Goal: Task Accomplishment & Management: Complete application form

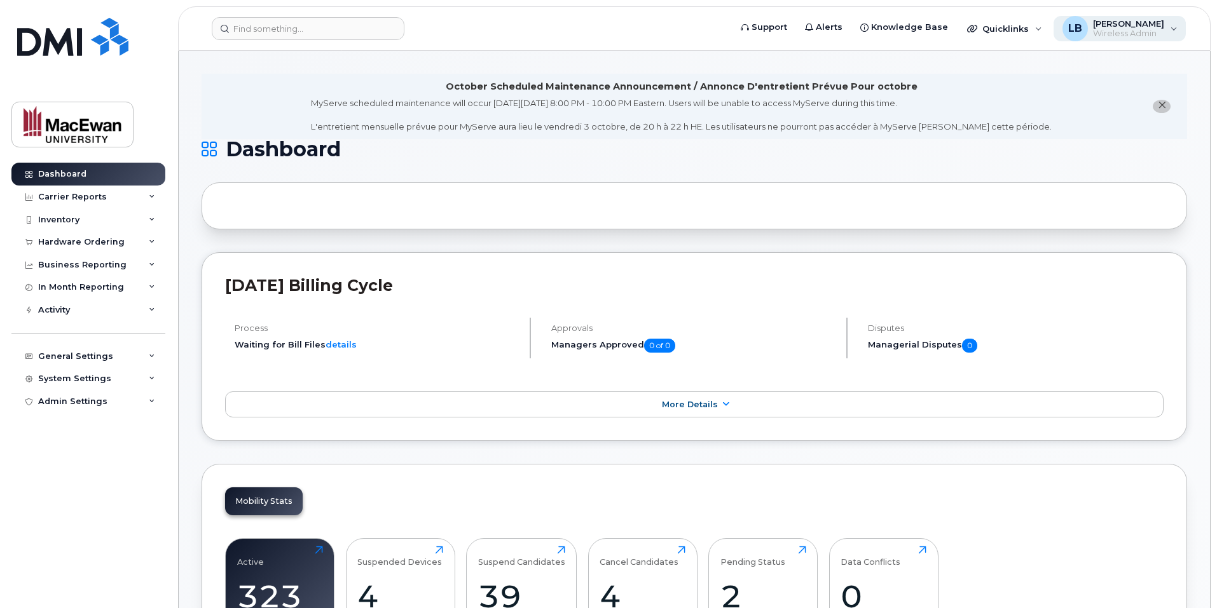
click at [1158, 27] on span "[PERSON_NAME]" at bounding box center [1128, 23] width 71 height 10
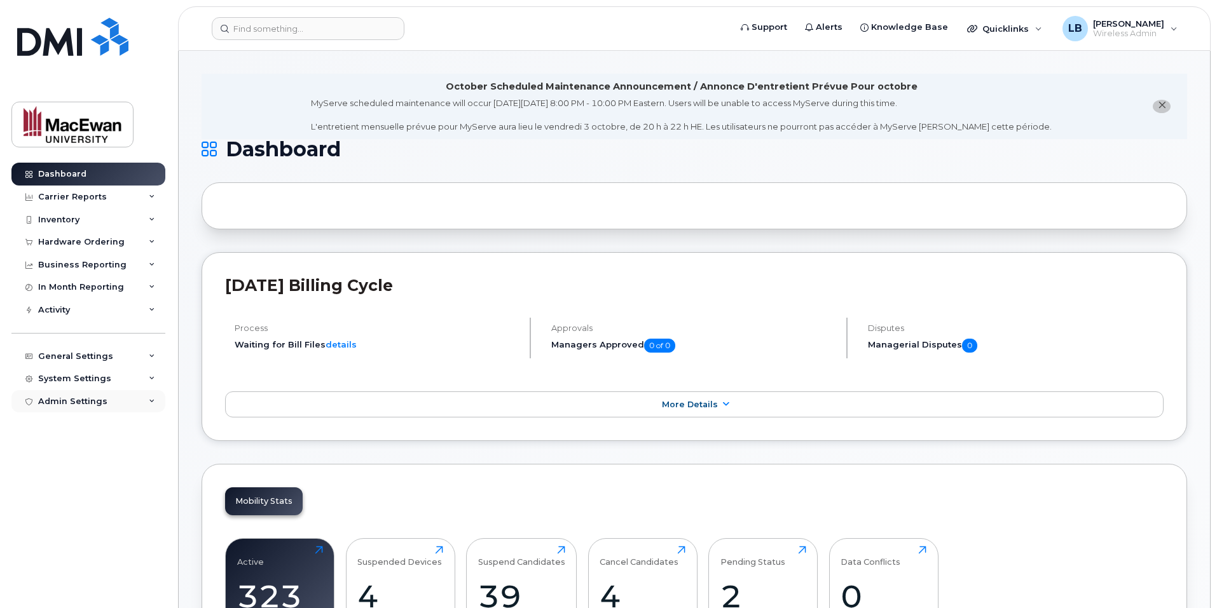
click at [75, 409] on div "Admin Settings" at bounding box center [88, 401] width 154 height 23
click at [86, 381] on div "System Settings" at bounding box center [74, 379] width 73 height 10
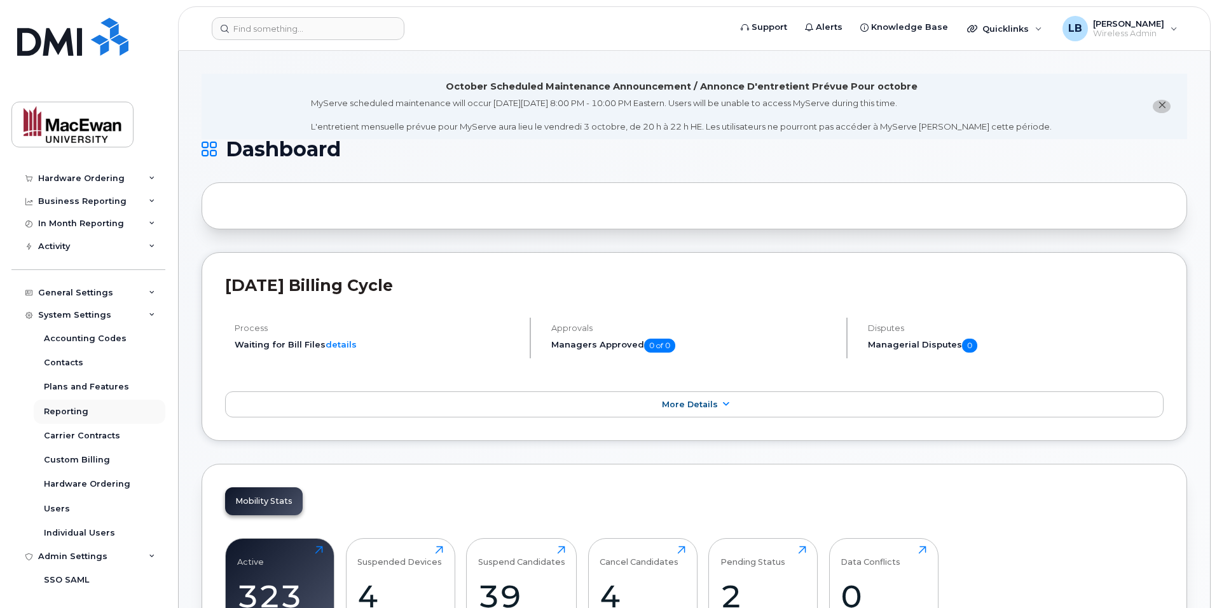
scroll to position [115, 0]
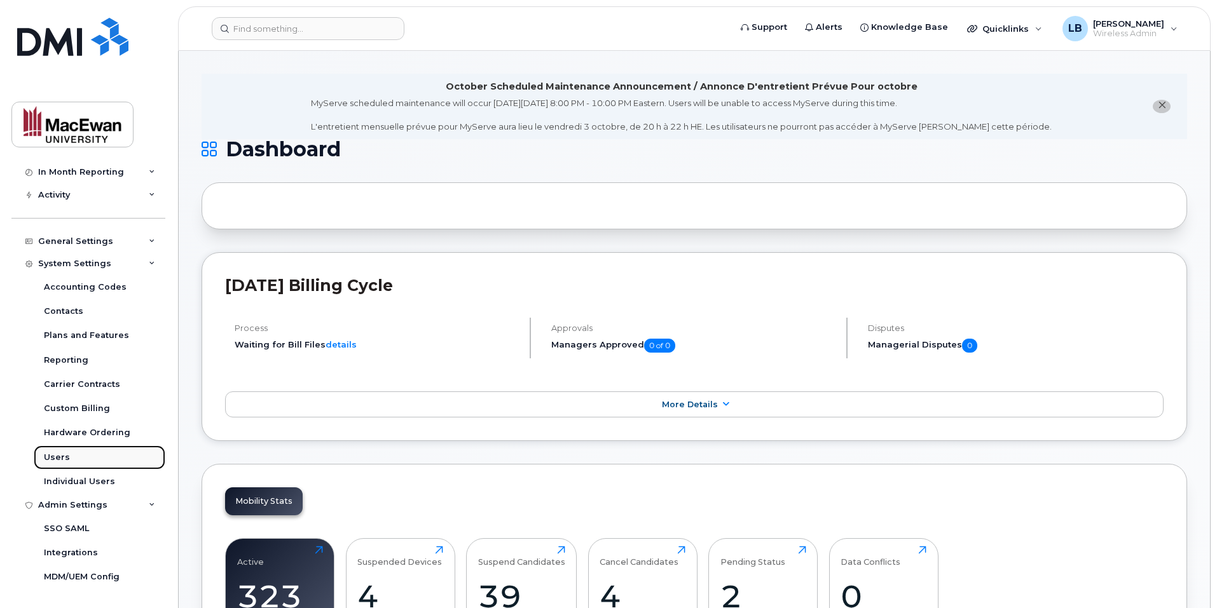
click at [60, 460] on div "Users" at bounding box center [57, 457] width 26 height 11
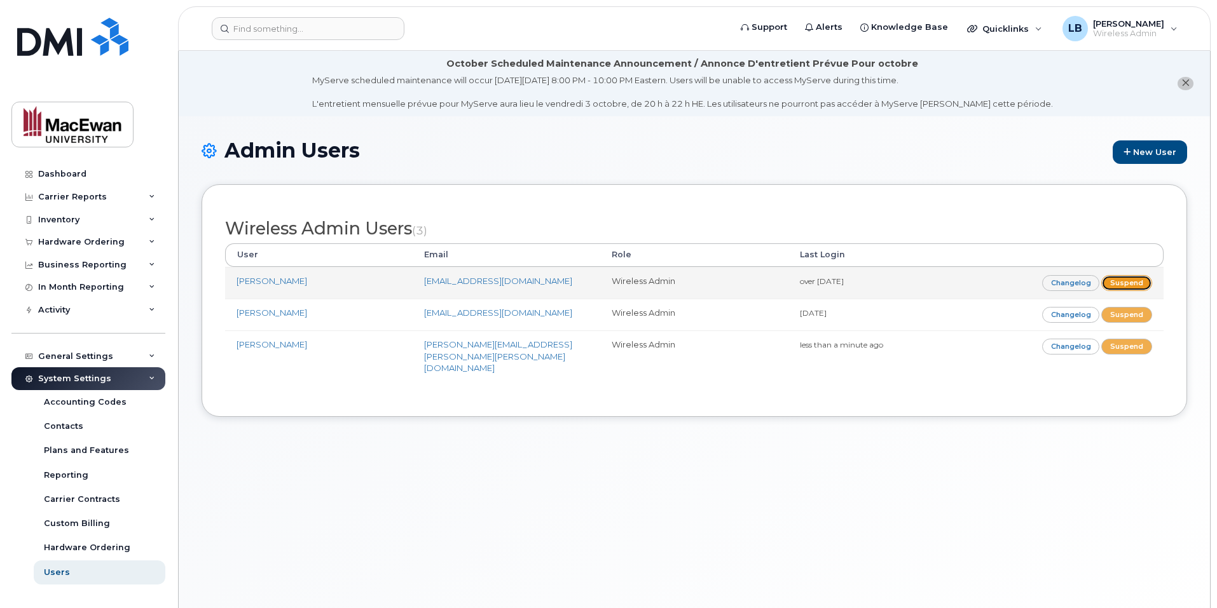
click at [1124, 280] on link "Suspend" at bounding box center [1126, 283] width 51 height 16
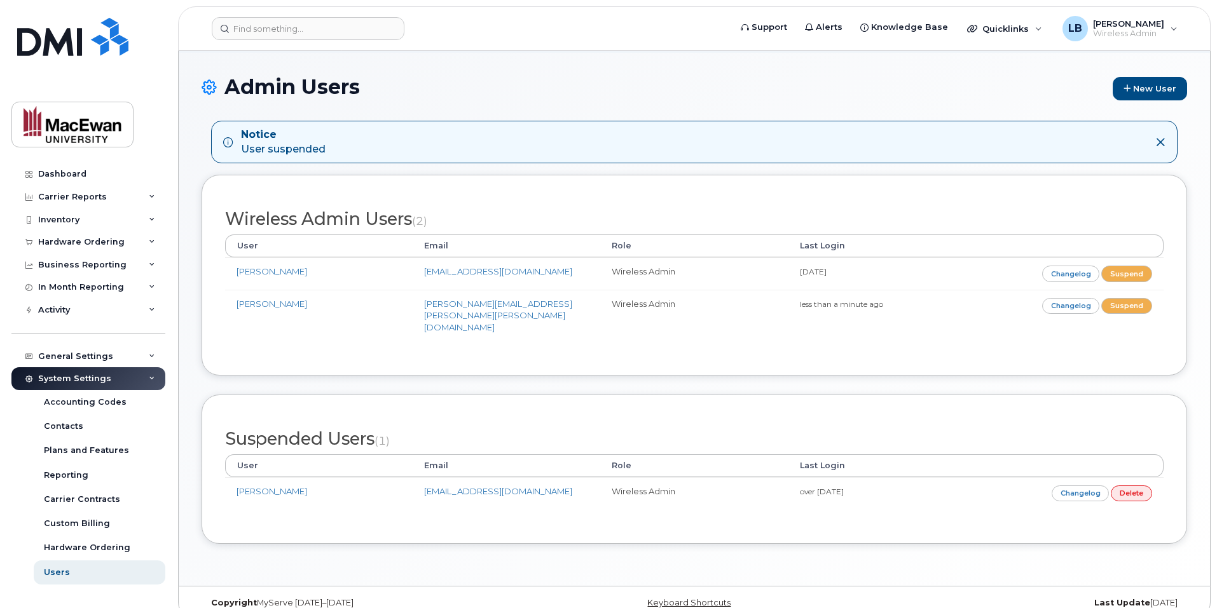
scroll to position [72, 0]
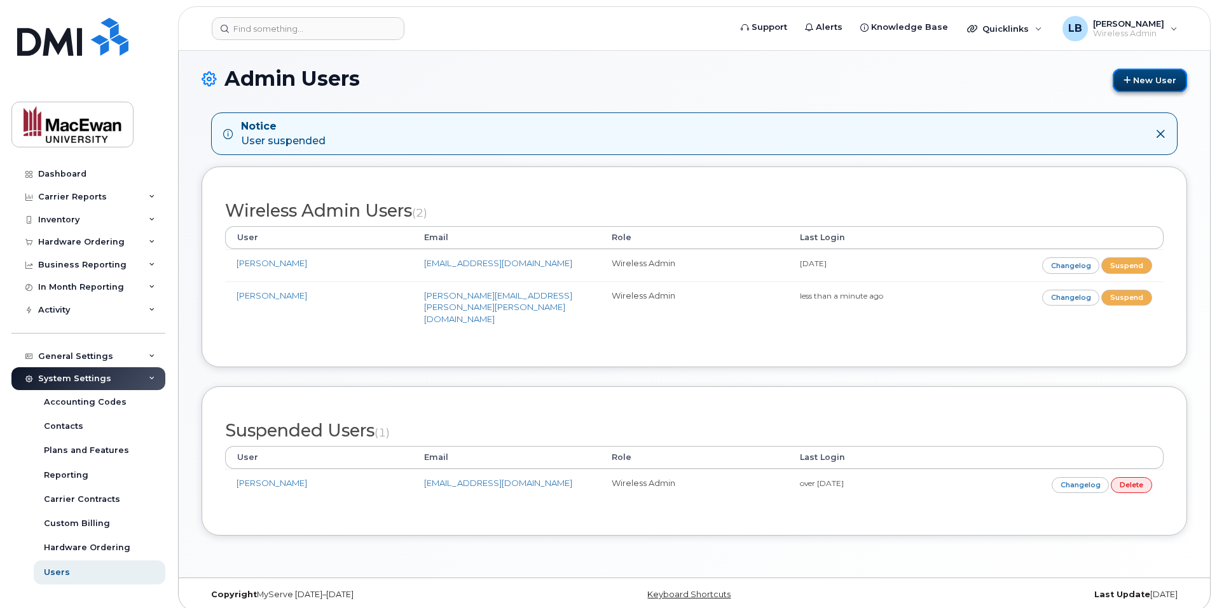
click at [1146, 82] on link "New User" at bounding box center [1150, 81] width 74 height 24
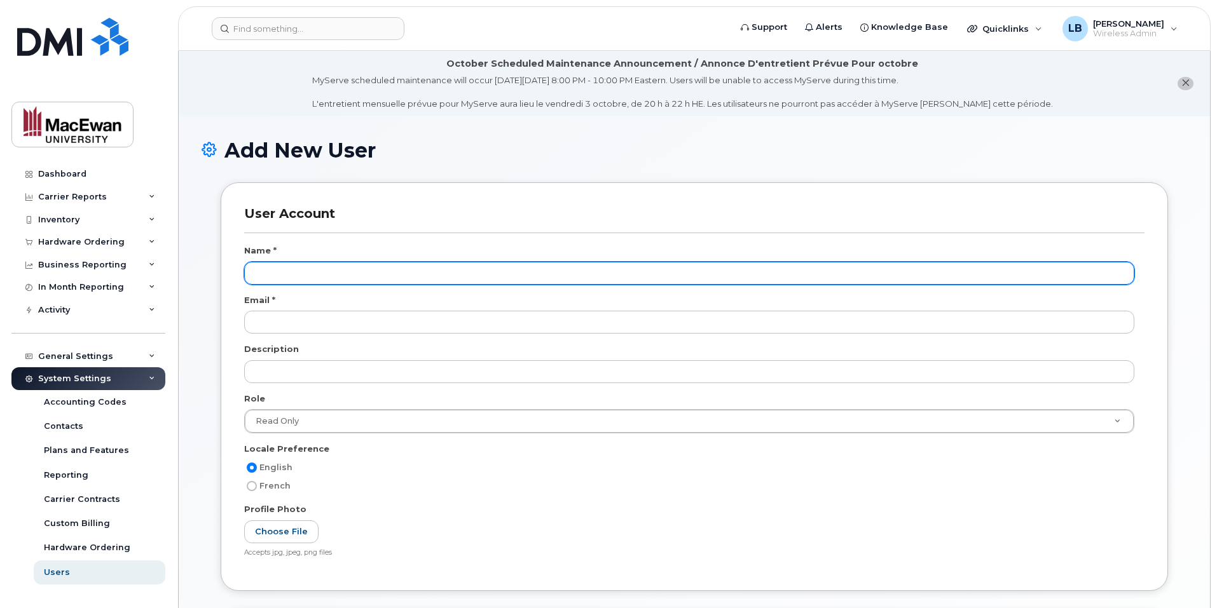
click at [273, 270] on input "text" at bounding box center [689, 273] width 890 height 23
click at [304, 277] on input "Jeff" at bounding box center [689, 273] width 890 height 23
paste input "Trachimowich"
type input "Jeff Trachimowich"
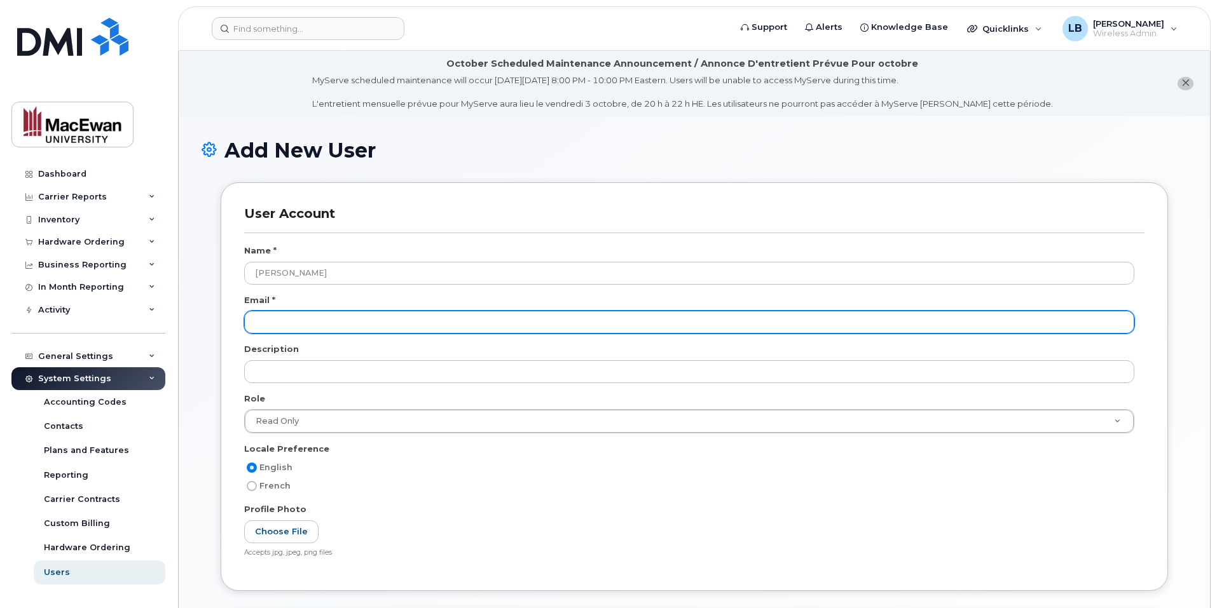
click at [303, 319] on input "email" at bounding box center [689, 322] width 890 height 23
paste input "trachimowichj@macewan.ca"
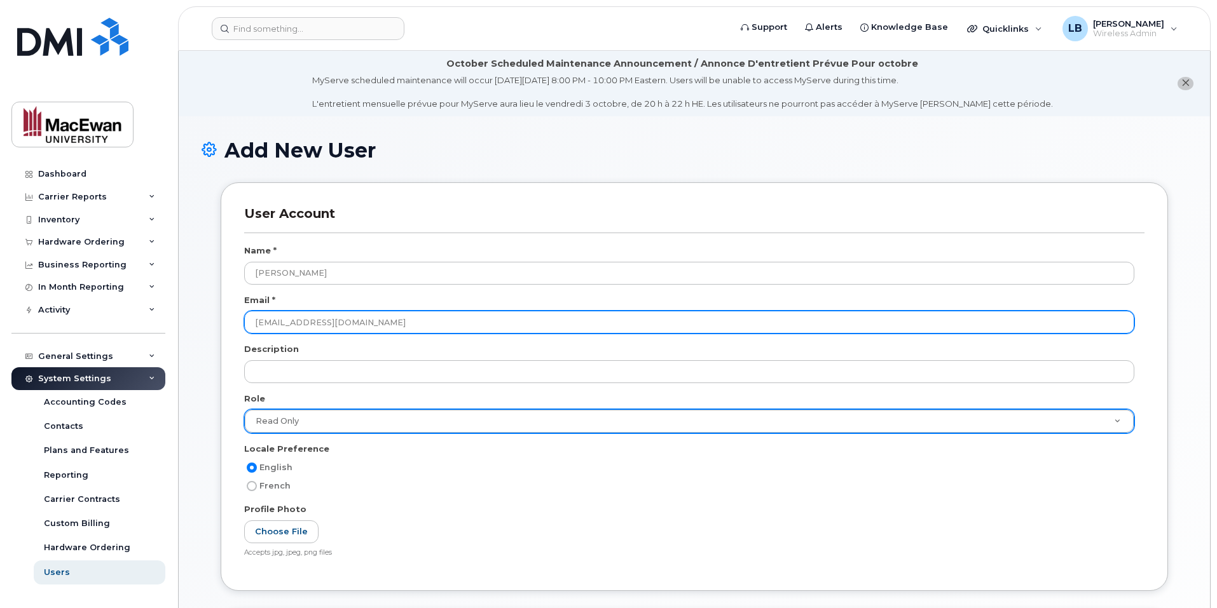
type input "trachimowichj@macewan.ca"
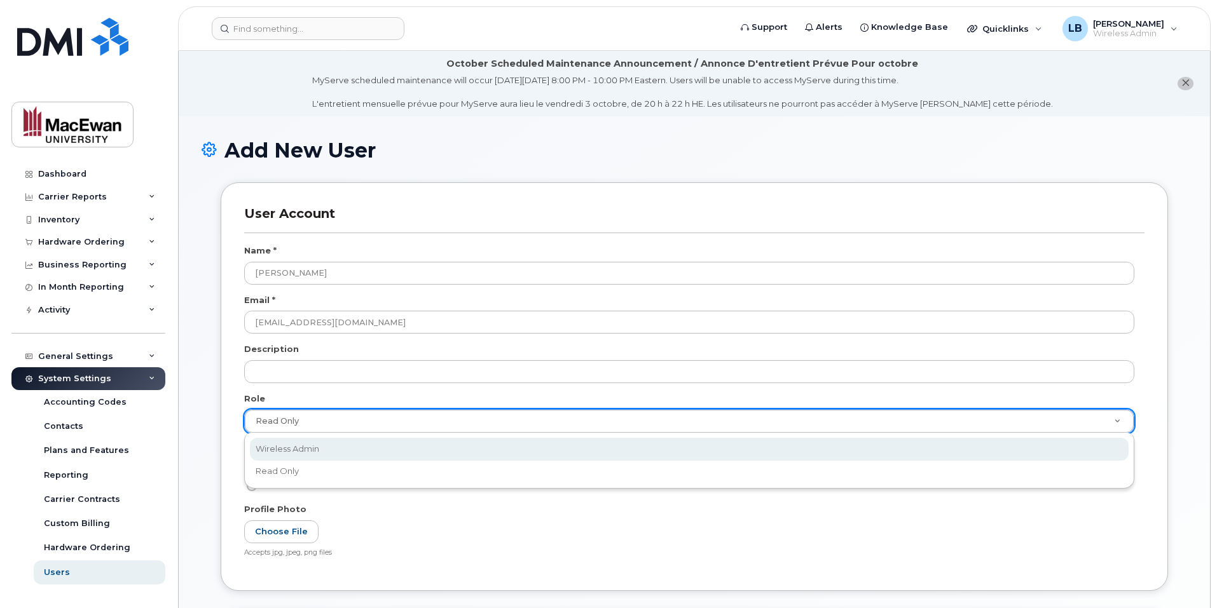
scroll to position [0, 4]
select select "wireless_admin"
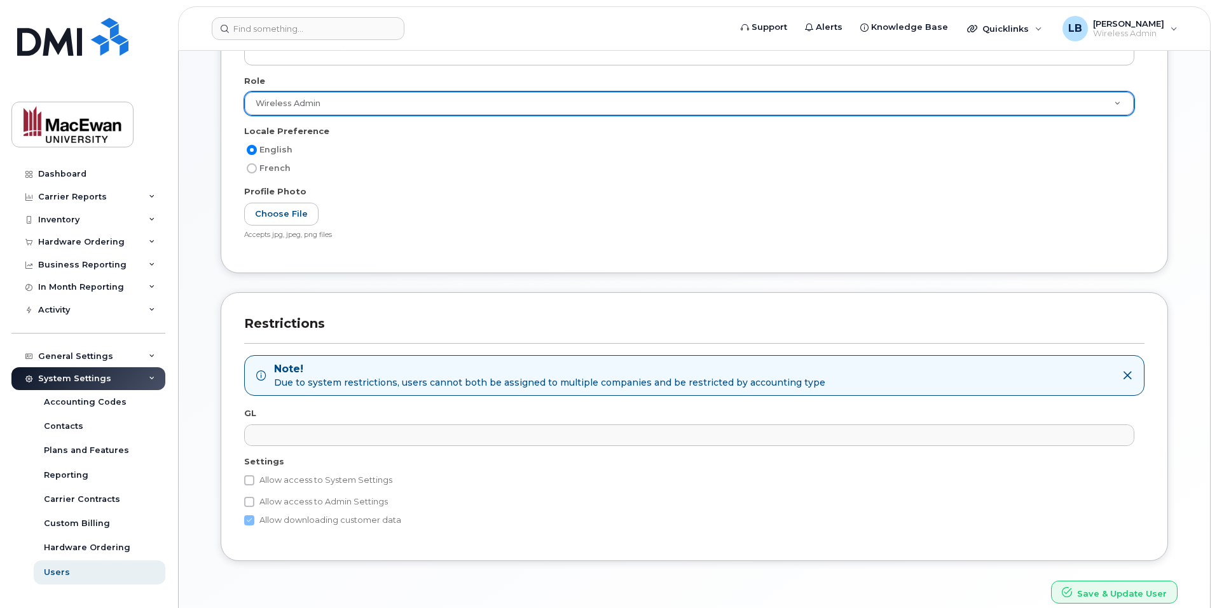
scroll to position [377, 0]
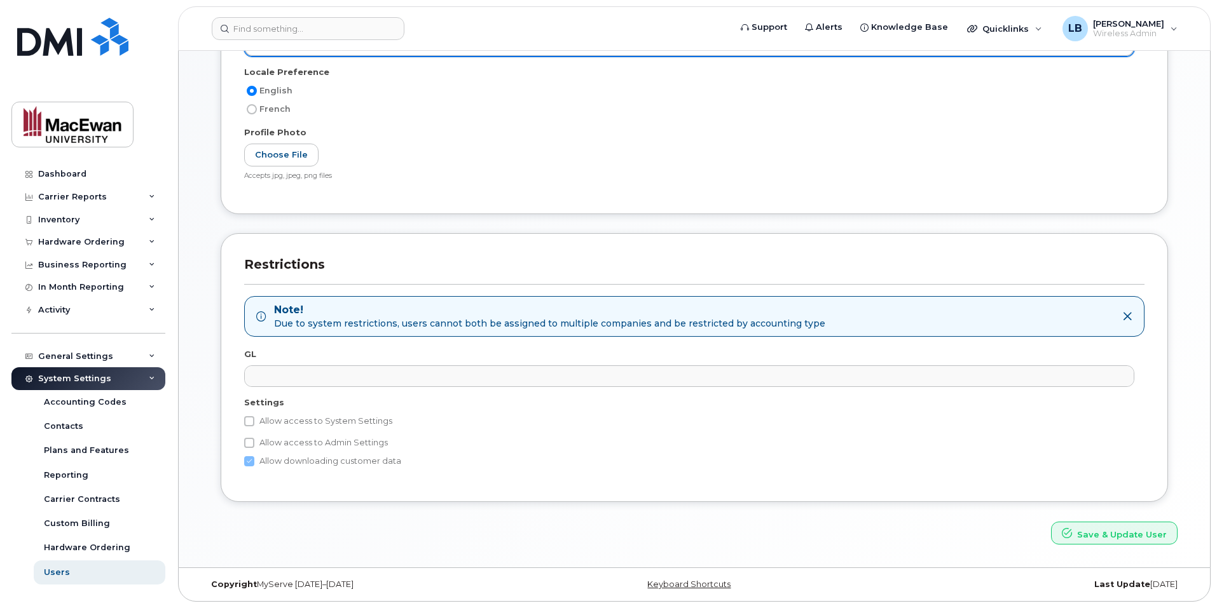
click at [295, 425] on label "Allow access to System Settings" at bounding box center [318, 421] width 148 height 15
click at [254, 425] on input "Allow access to System Settings" at bounding box center [249, 421] width 10 height 10
checkbox input "true"
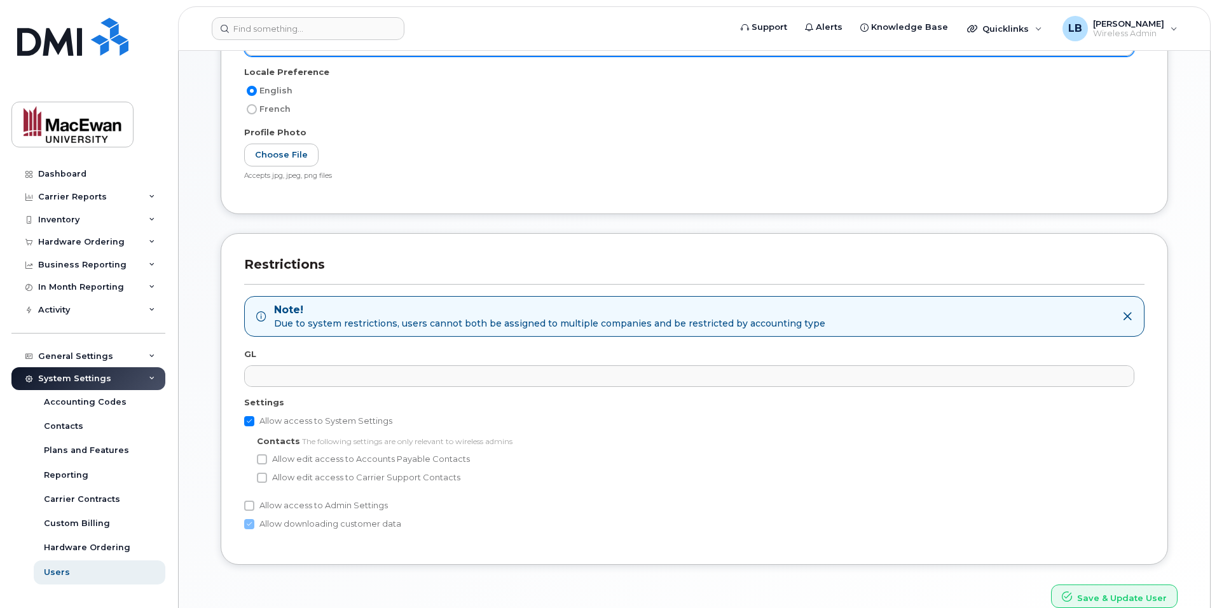
click at [291, 457] on label "Allow edit access to Accounts Payable Contacts" at bounding box center [363, 459] width 213 height 15
click at [267, 457] on input "Allow edit access to Accounts Payable Contacts" at bounding box center [262, 460] width 10 height 10
checkbox input "true"
click at [280, 478] on label "Allow edit access to Carrier Support Contacts" at bounding box center [358, 478] width 203 height 15
click at [267, 478] on input "Allow edit access to Carrier Support Contacts" at bounding box center [262, 478] width 10 height 10
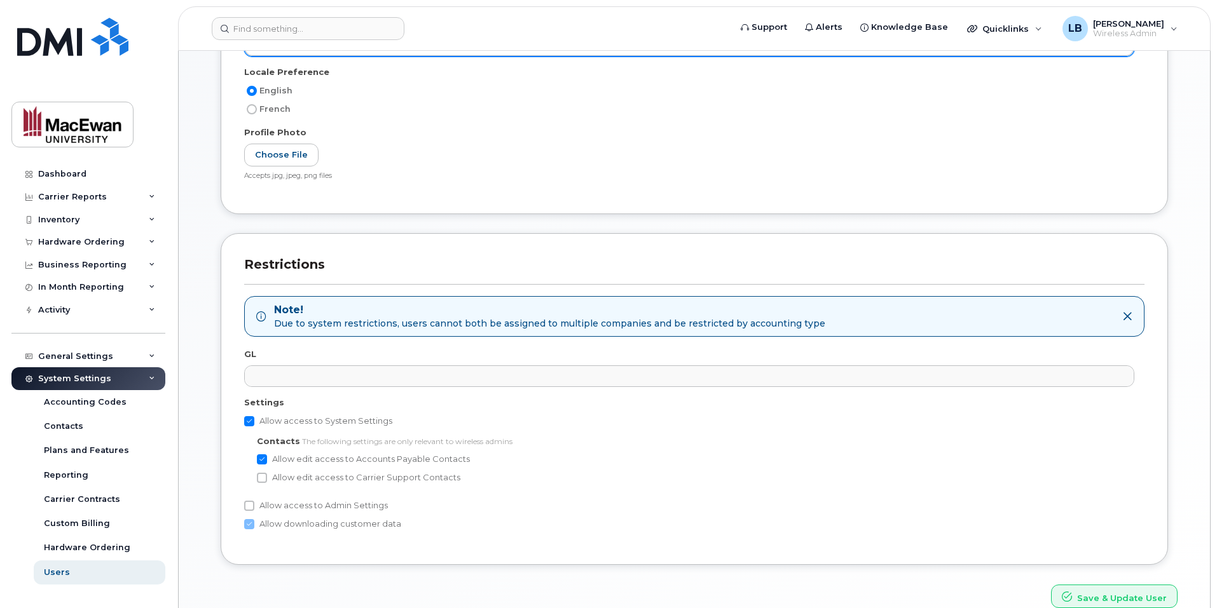
checkbox input "true"
click at [268, 509] on label "Allow access to Admin Settings" at bounding box center [316, 505] width 144 height 15
click at [254, 509] on input "Allow access to Admin Settings" at bounding box center [249, 506] width 10 height 10
checkbox input "true"
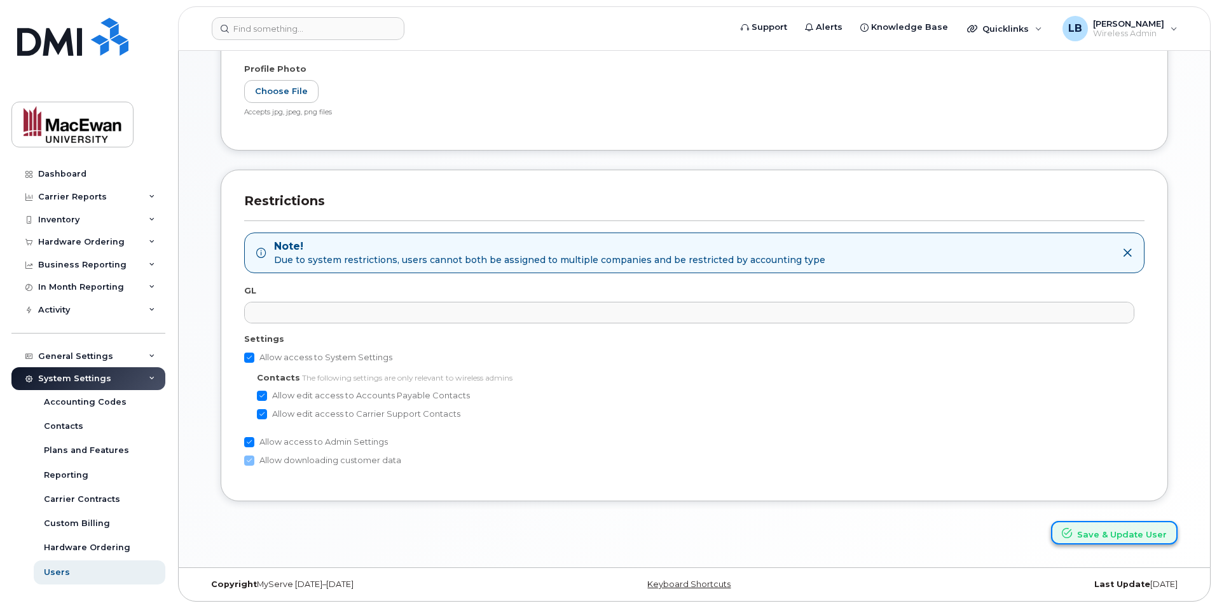
click at [1092, 535] on button "Save & Update User" at bounding box center [1114, 533] width 127 height 24
